Goal: Navigation & Orientation: Find specific page/section

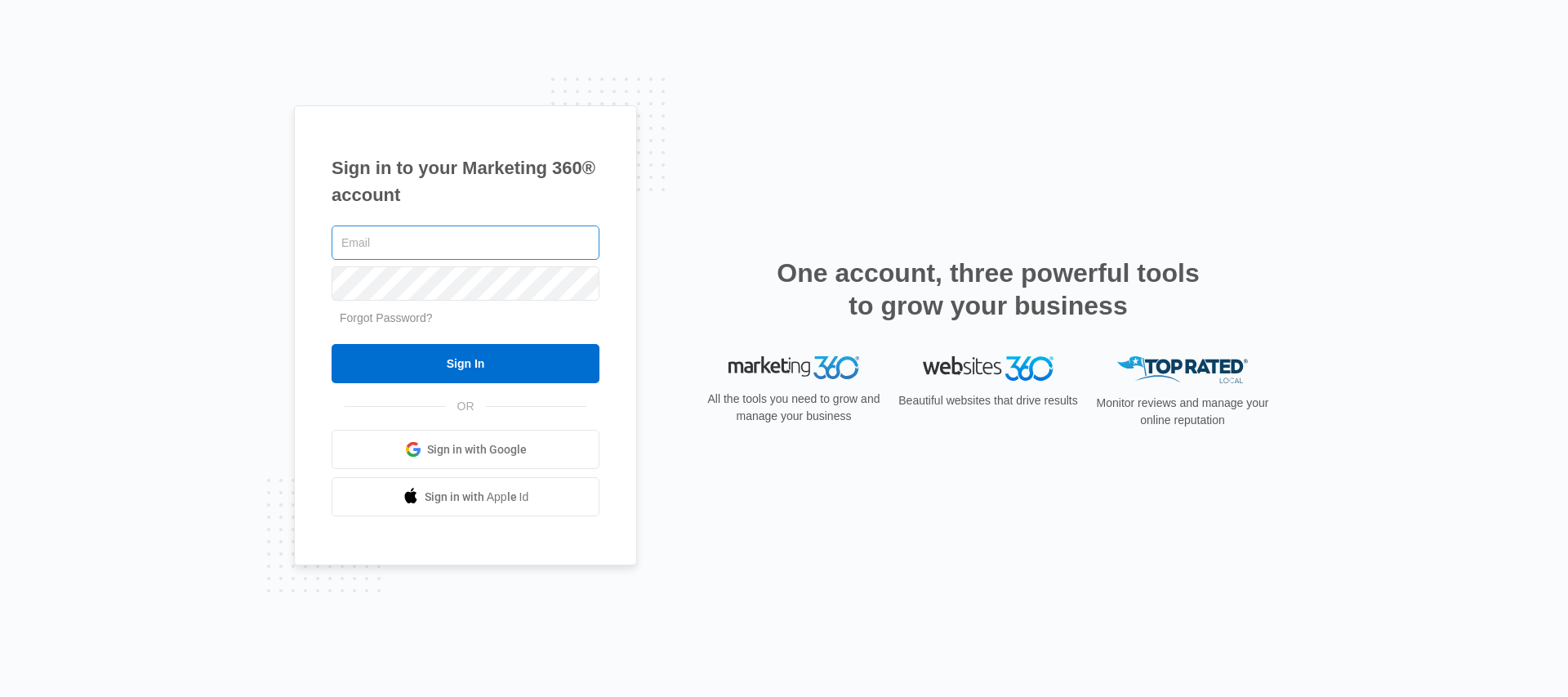
click at [429, 244] on input "text" at bounding box center [465, 242] width 268 height 34
type input "[EMAIL_ADDRESS][PERSON_NAME][DOMAIN_NAME]"
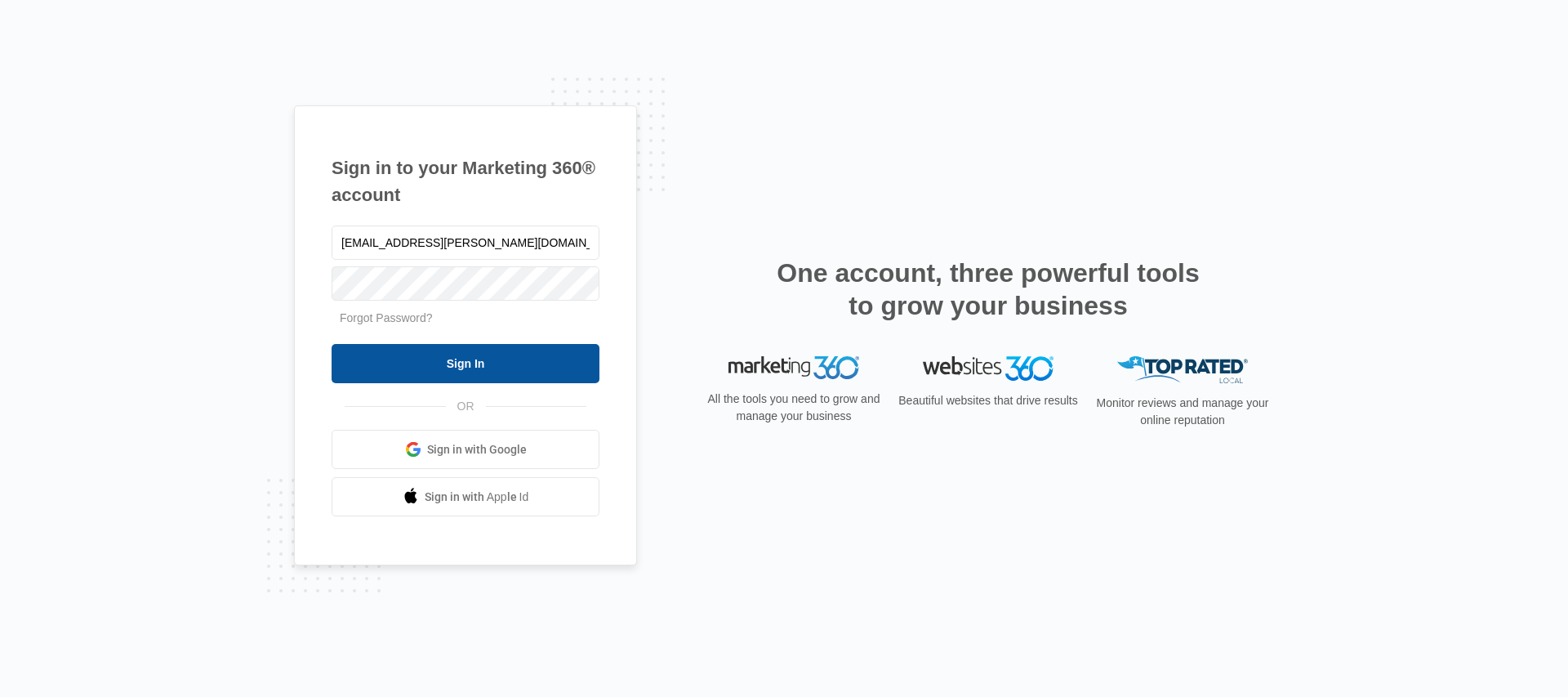
click at [443, 345] on input "Sign In" at bounding box center [465, 363] width 268 height 39
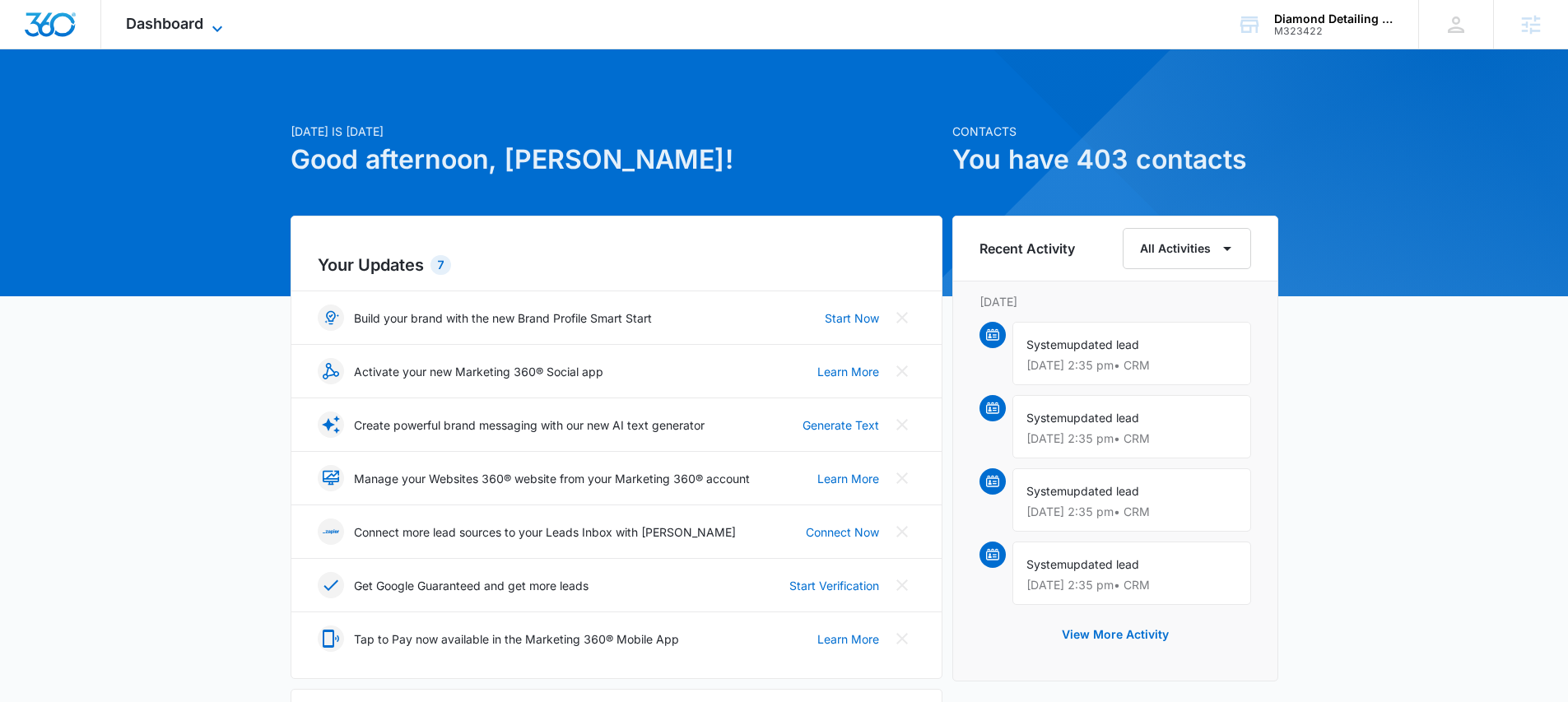
click at [182, 17] on span "Dashboard" at bounding box center [164, 23] width 78 height 18
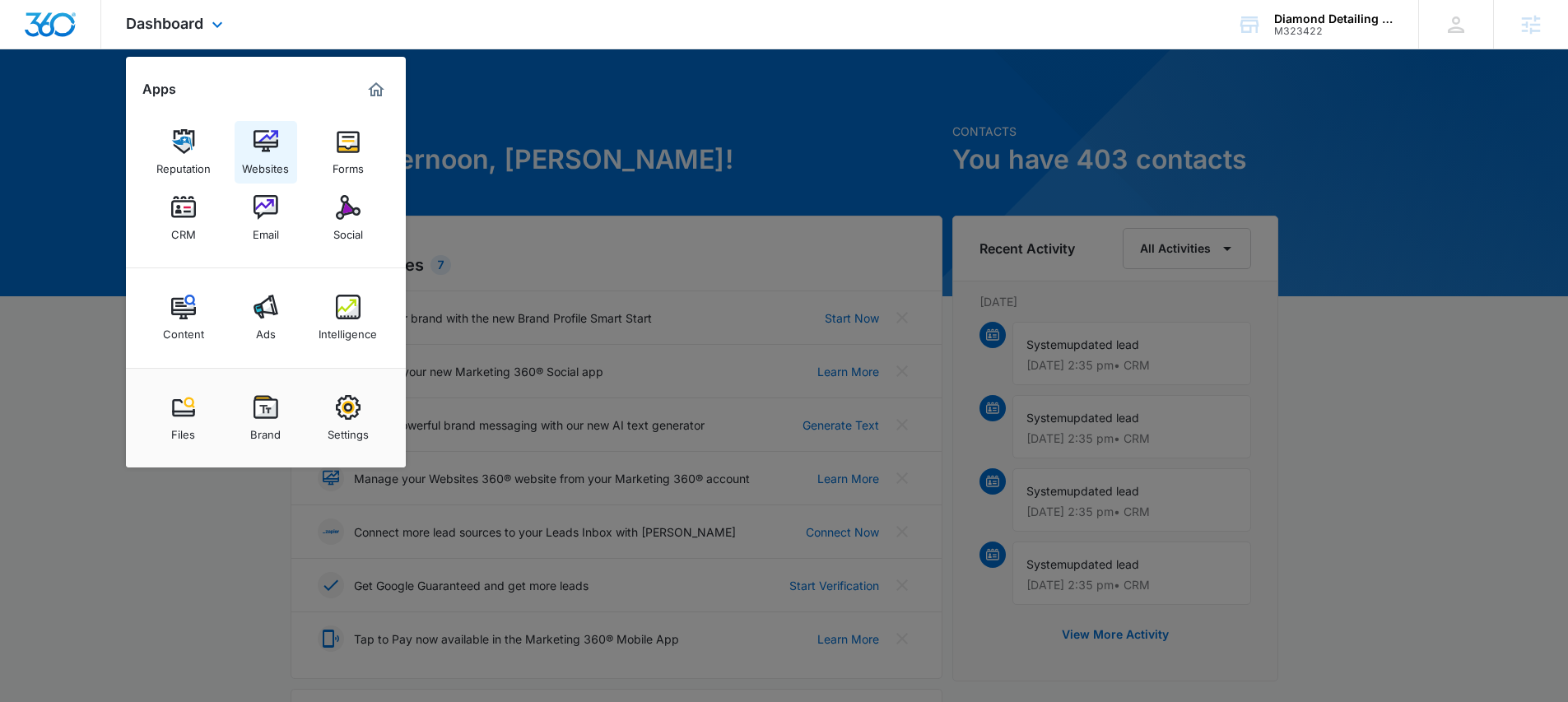
click at [260, 131] on img at bounding box center [265, 141] width 24 height 24
